Goal: Information Seeking & Learning: Learn about a topic

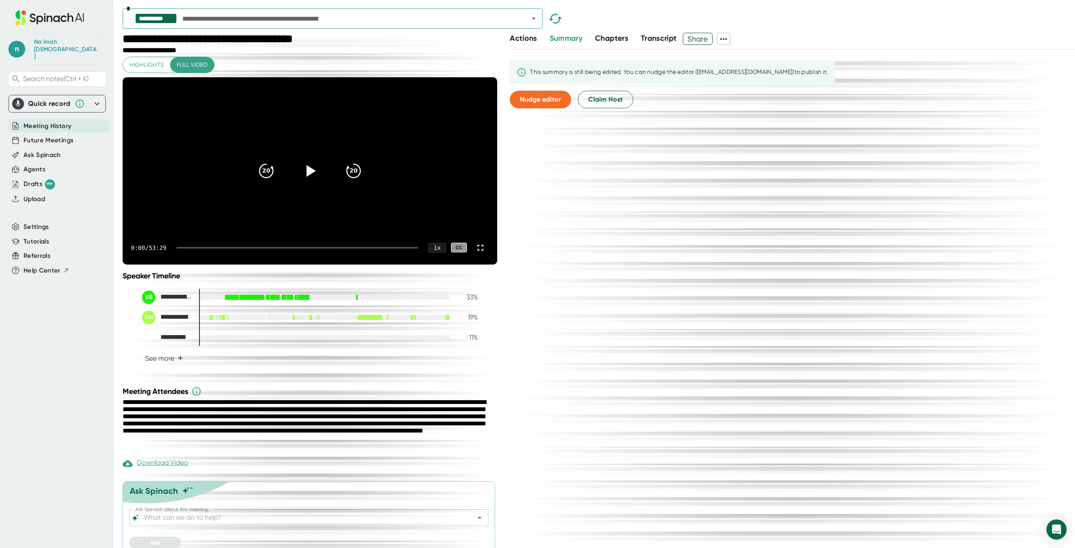
click at [657, 37] on span "Transcript" at bounding box center [659, 38] width 36 height 9
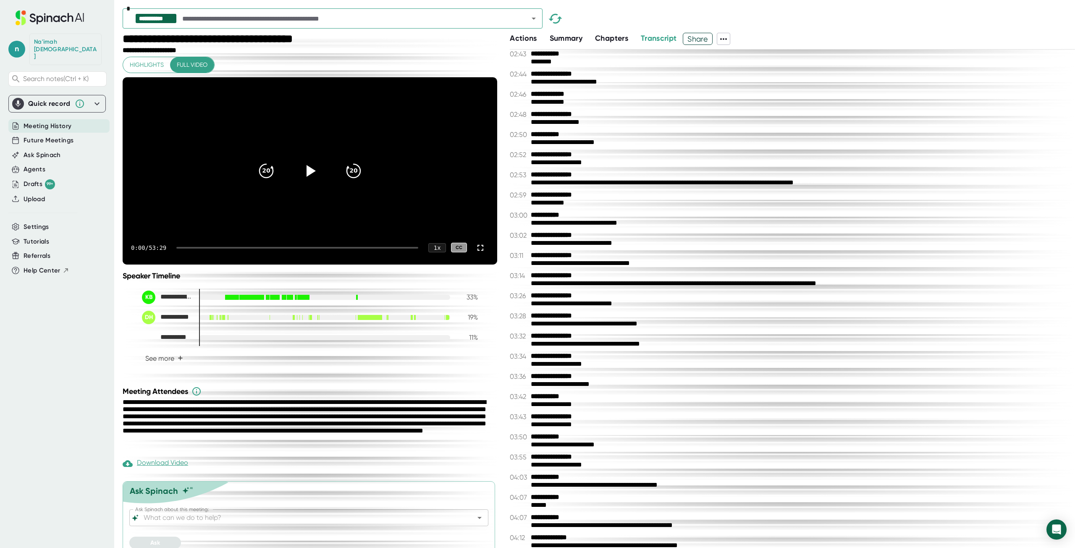
scroll to position [29, 0]
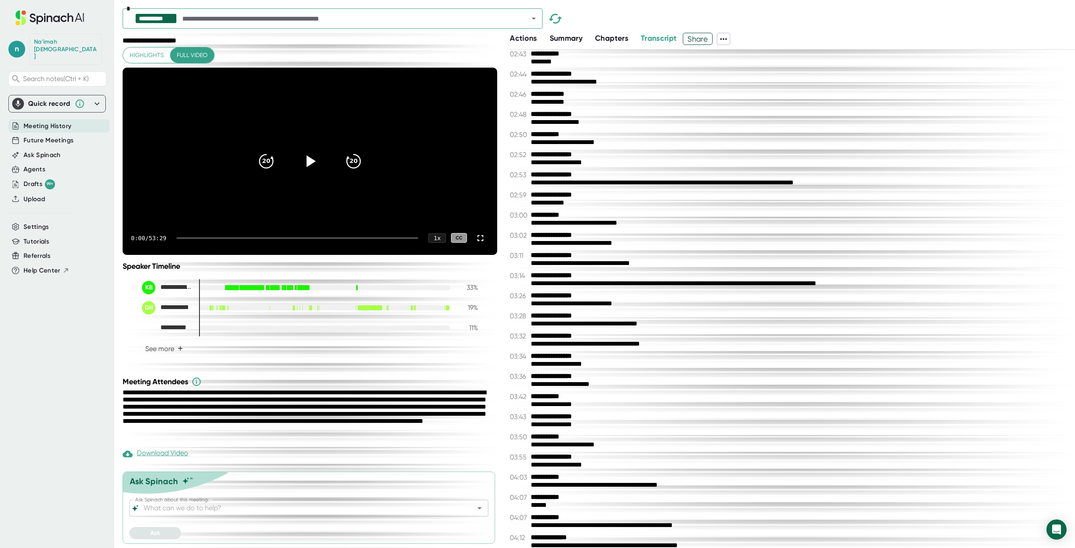
click at [285, 501] on div "Ask Spinach about this meeting:" at bounding box center [308, 508] width 359 height 17
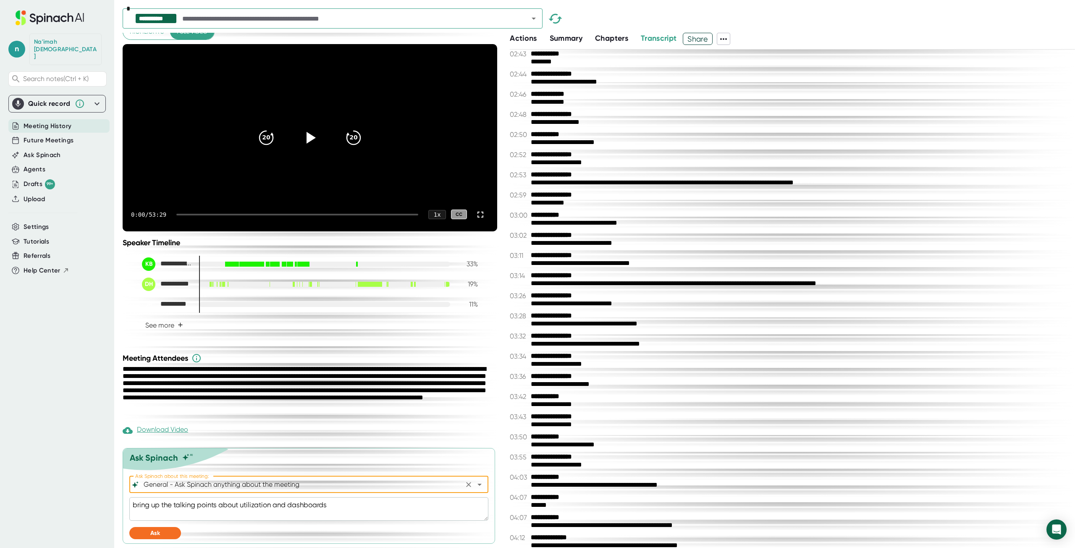
scroll to position [53, 0]
type input "General - Ask Spinach anything about the meeting"
click at [164, 534] on button "Ask" at bounding box center [155, 533] width 52 height 12
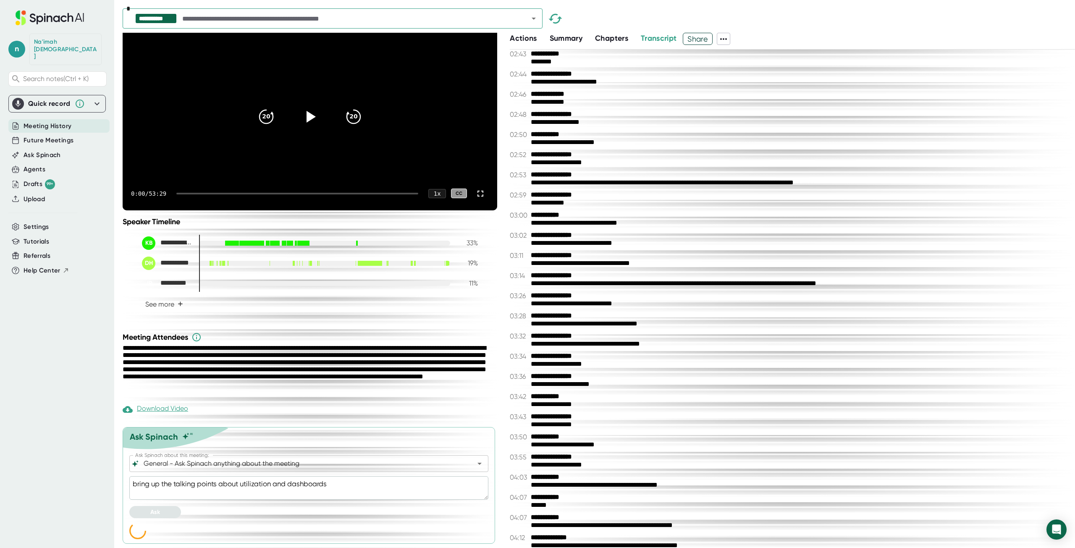
scroll to position [74, 0]
click at [174, 304] on button "See more +" at bounding box center [164, 304] width 44 height 15
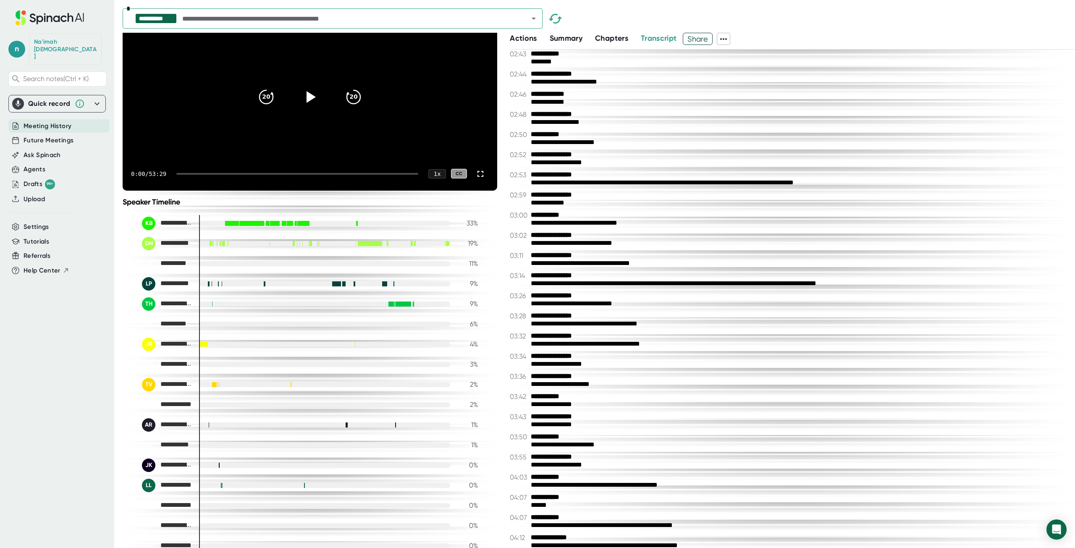
scroll to position [326, 0]
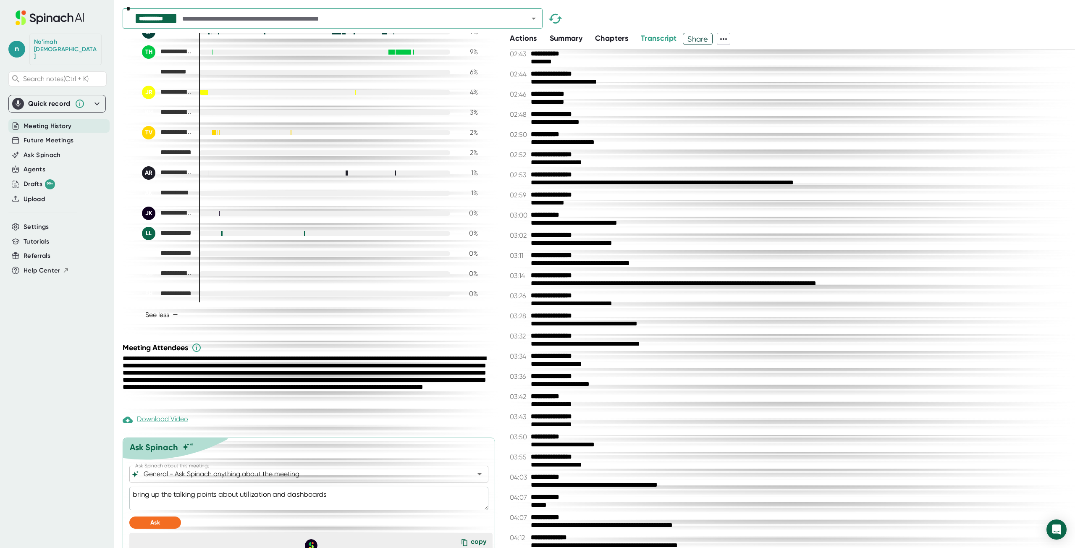
click at [173, 318] on span "−" at bounding box center [175, 314] width 5 height 7
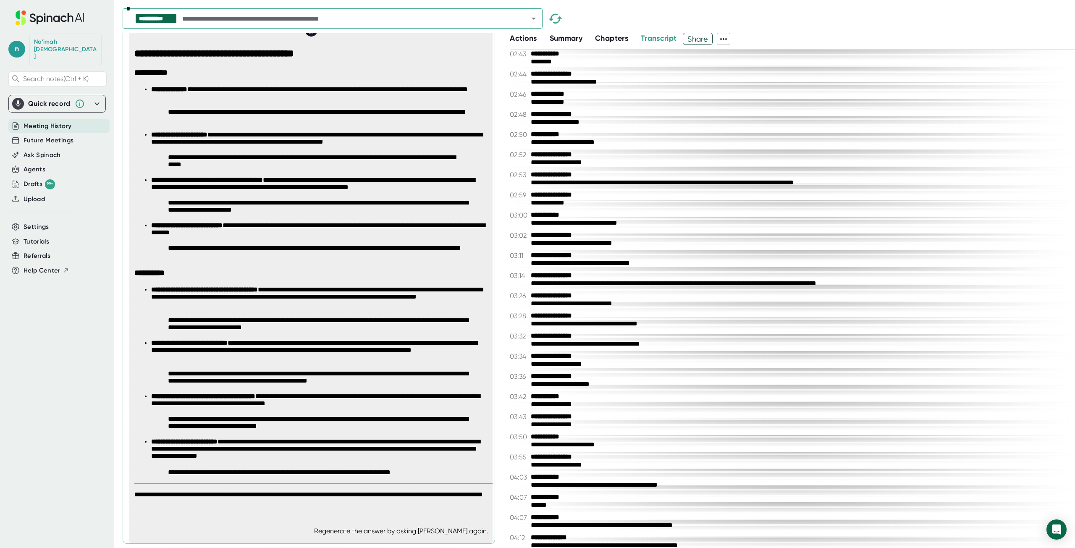
scroll to position [578, 0]
type textarea "x"
